Goal: Task Accomplishment & Management: Use online tool/utility

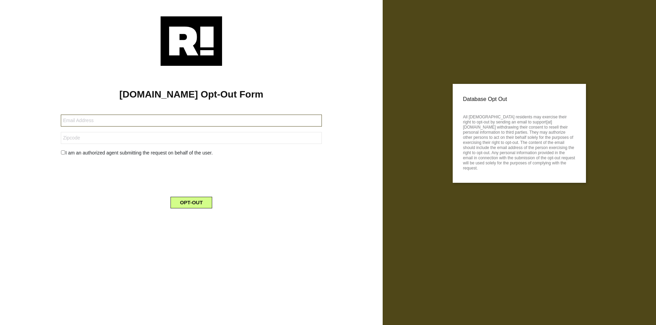
click at [191, 121] on input "text" at bounding box center [191, 121] width 261 height 12
type input "[EMAIL_ADDRESS][DOMAIN_NAME]"
click at [191, 138] on input "text" at bounding box center [191, 138] width 261 height 12
type input "90029"
click at [191, 203] on button "OPT-OUT" at bounding box center [191, 203] width 42 height 12
